Goal: Navigation & Orientation: Find specific page/section

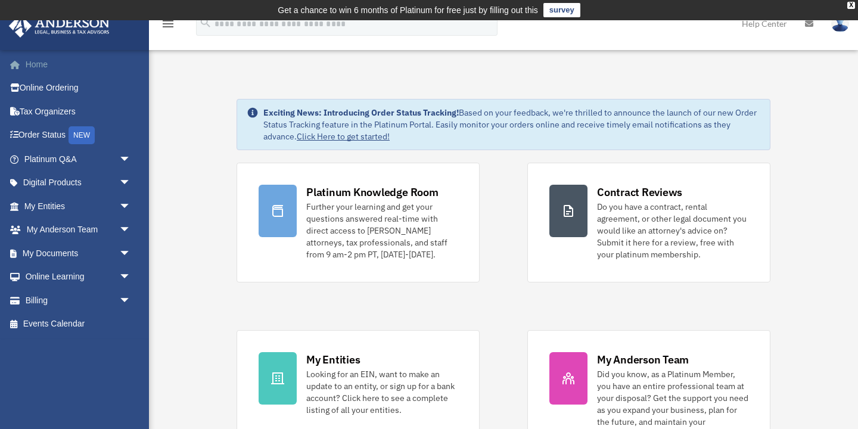
click at [41, 67] on link "Home" at bounding box center [78, 64] width 141 height 24
click at [122, 252] on span "arrow_drop_down" at bounding box center [131, 253] width 24 height 24
click at [122, 204] on span "arrow_drop_down" at bounding box center [131, 206] width 24 height 24
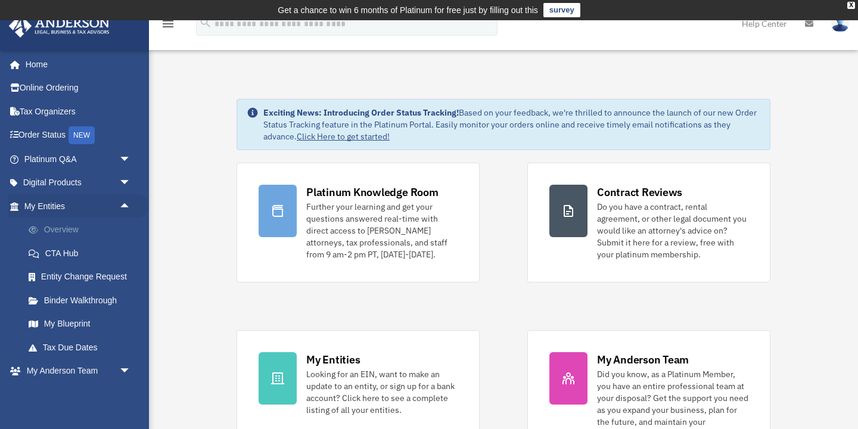
click at [80, 224] on link "Overview" at bounding box center [83, 230] width 132 height 24
click at [30, 64] on link "Home" at bounding box center [78, 64] width 141 height 24
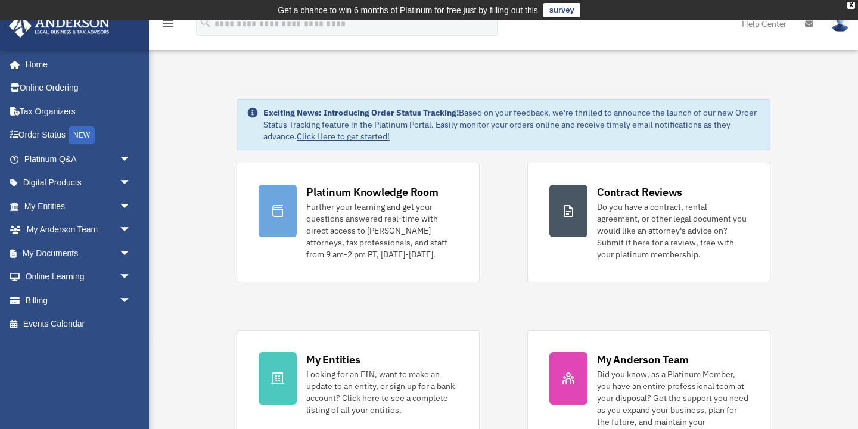
click at [842, 26] on img at bounding box center [840, 23] width 18 height 17
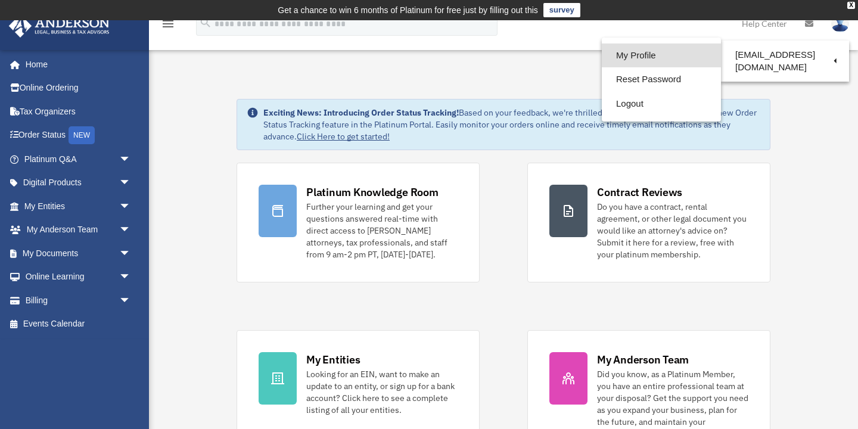
click at [625, 57] on link "My Profile" at bounding box center [661, 55] width 119 height 24
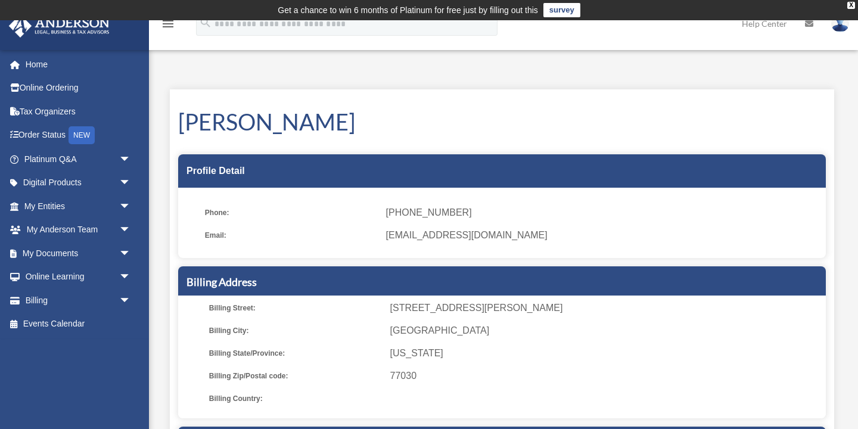
click at [767, 25] on link "Help Center" at bounding box center [764, 23] width 63 height 47
click at [759, 24] on link "Help Center" at bounding box center [764, 23] width 63 height 47
click at [839, 25] on img at bounding box center [840, 23] width 18 height 17
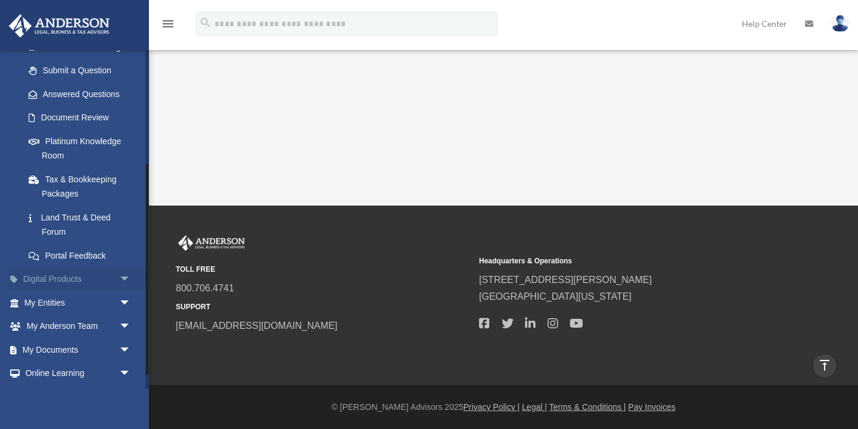
scroll to position [205, 0]
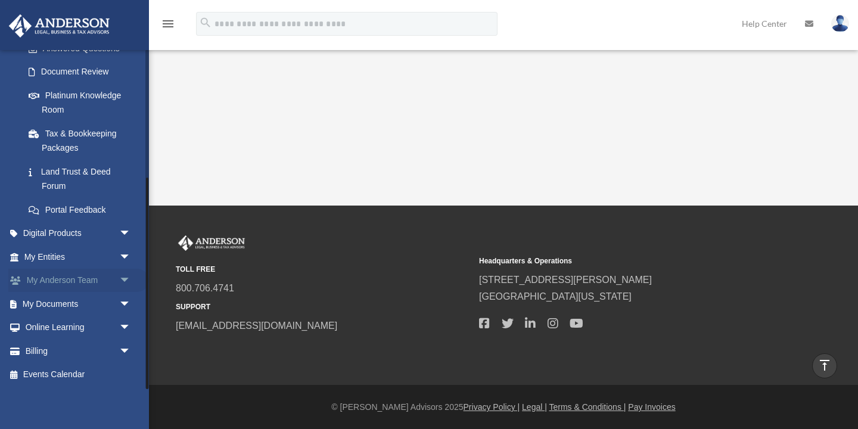
click at [121, 281] on span "arrow_drop_down" at bounding box center [131, 281] width 24 height 24
click at [92, 303] on link "My Anderson Team" at bounding box center [83, 304] width 132 height 24
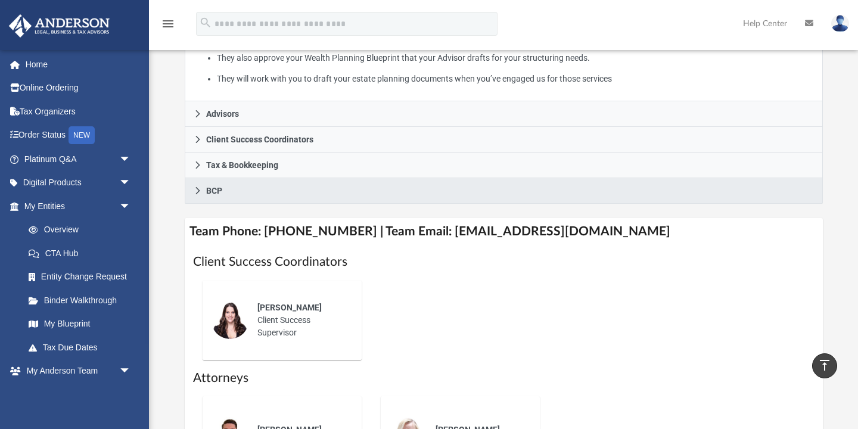
scroll to position [291, 0]
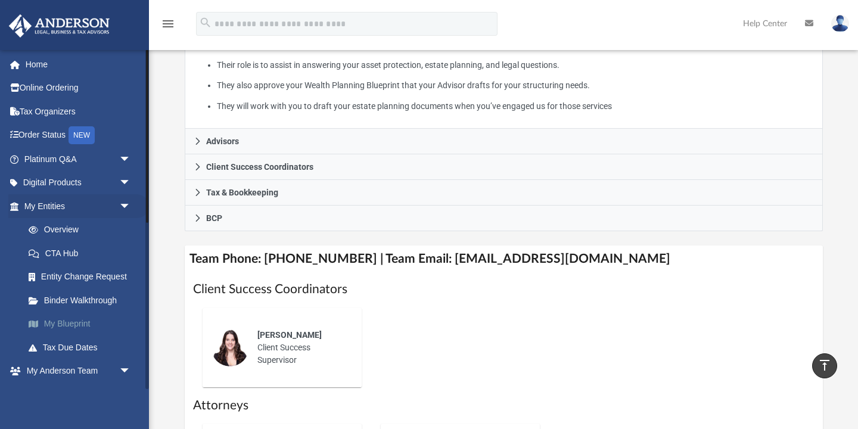
click at [67, 319] on link "My Blueprint" at bounding box center [83, 324] width 132 height 24
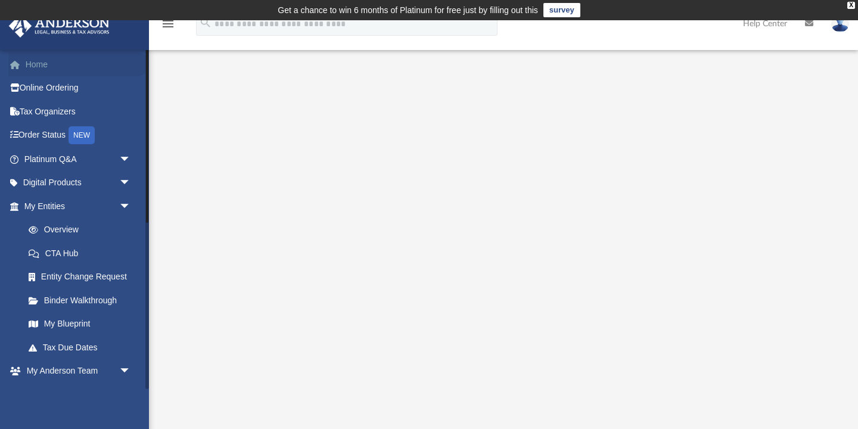
click at [41, 64] on link "Home" at bounding box center [78, 64] width 141 height 24
